Goal: Navigation & Orientation: Find specific page/section

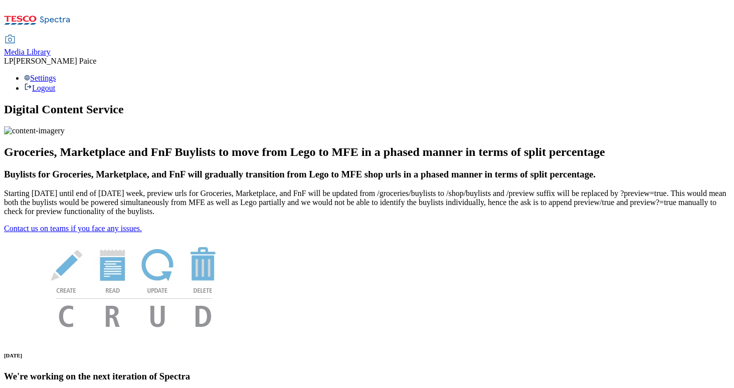
click at [51, 48] on span "Media Library" at bounding box center [27, 52] width 47 height 9
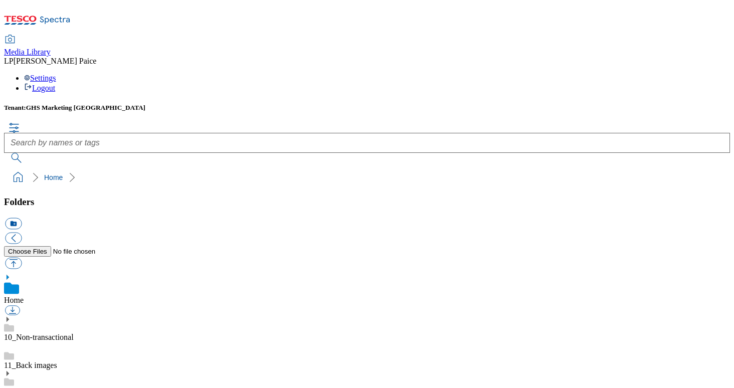
scroll to position [83, 0]
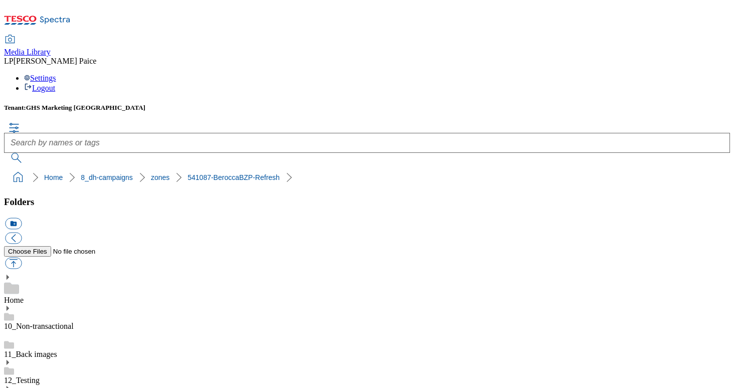
scroll to position [895, 0]
